Goal: Entertainment & Leisure: Consume media (video, audio)

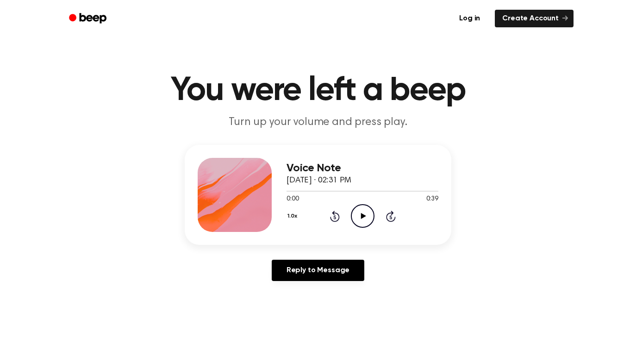
click at [361, 216] on icon at bounding box center [363, 216] width 5 height 6
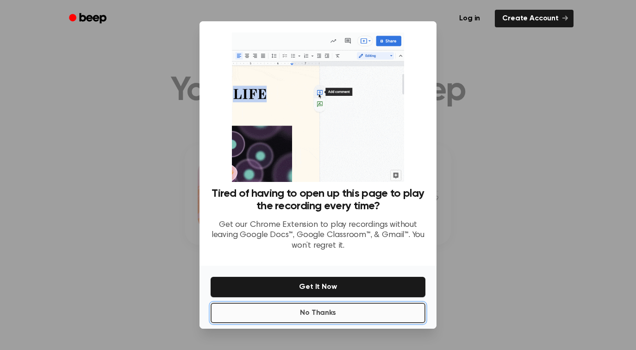
click at [324, 315] on button "No Thanks" at bounding box center [318, 313] width 215 height 20
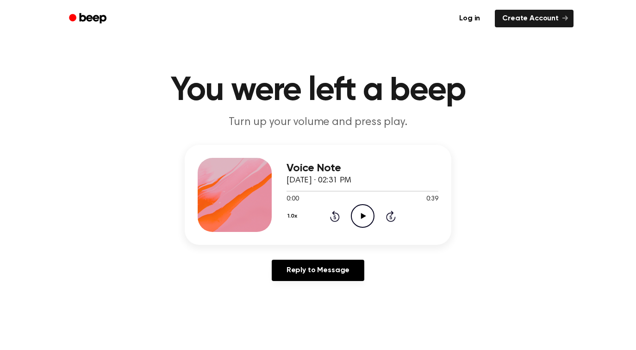
click at [361, 210] on icon "Play Audio" at bounding box center [363, 216] width 24 height 24
click at [524, 107] on header "You were left a beep Turn up your volume and press play." at bounding box center [318, 102] width 614 height 56
click at [386, 41] on main "You were left a beep Turn up your volume and press play. Voice Note October 2, …" at bounding box center [318, 285] width 636 height 571
click at [355, 217] on icon "Play Audio" at bounding box center [363, 216] width 24 height 24
click at [361, 217] on icon at bounding box center [363, 216] width 4 height 6
